Goal: Task Accomplishment & Management: Use online tool/utility

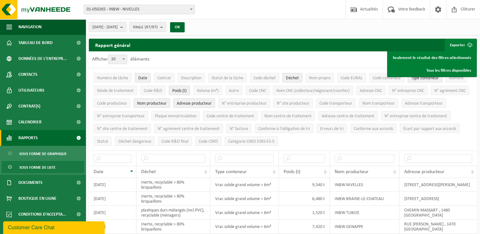
click at [50, 137] on link "Rapports" at bounding box center [43, 138] width 86 height 16
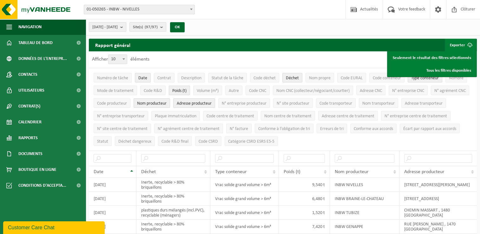
click at [112, 24] on span "[DATE] - [DATE]" at bounding box center [104, 28] width 25 height 10
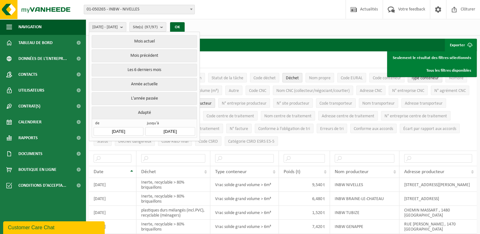
click at [123, 131] on input "[DATE]" at bounding box center [118, 131] width 49 height 9
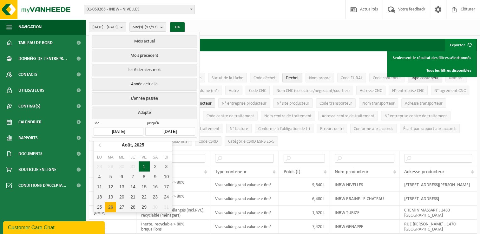
click at [141, 163] on div "1" at bounding box center [144, 166] width 11 height 10
type input "[DATE]"
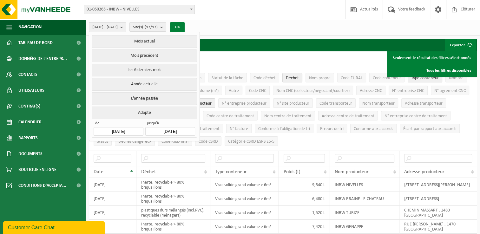
click at [185, 28] on button "OK" at bounding box center [177, 27] width 15 height 10
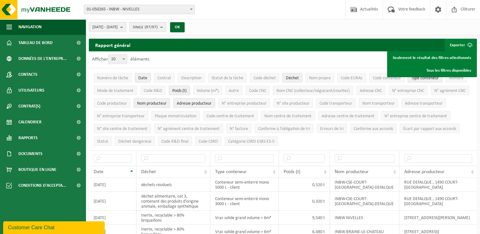
click at [166, 27] on b "submit" at bounding box center [163, 27] width 6 height 9
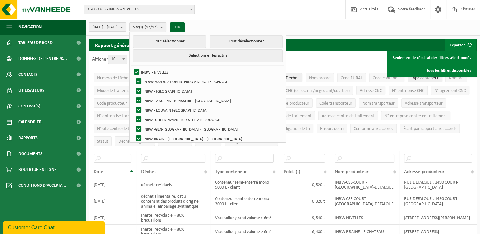
click at [166, 27] on b "submit" at bounding box center [163, 27] width 6 height 9
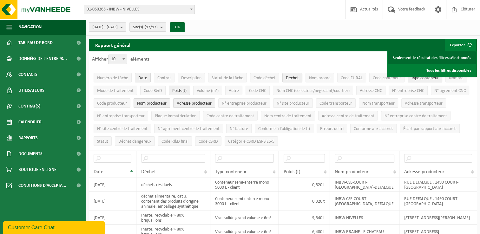
click at [424, 57] on link "Seulement le résultat des filtres sélectionnés" at bounding box center [432, 57] width 88 height 13
